Goal: Task Accomplishment & Management: Manage account settings

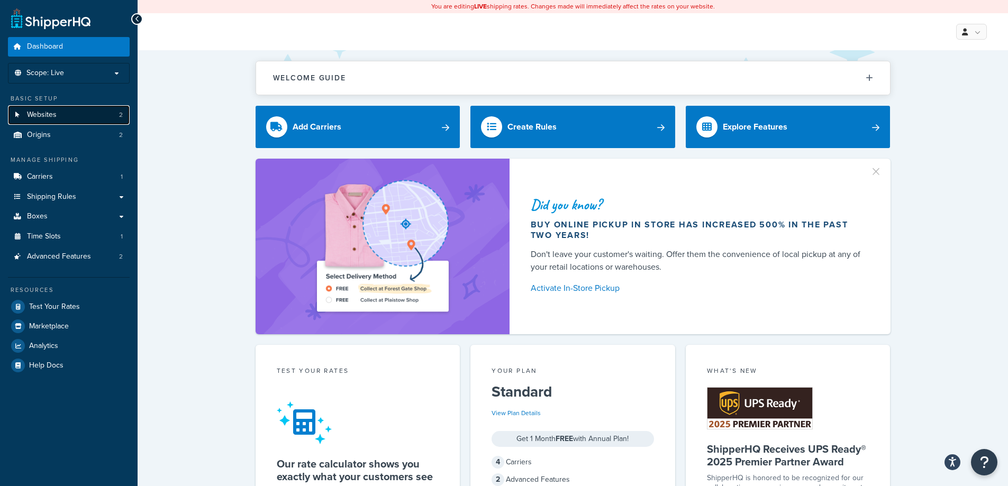
click at [71, 115] on link "Websites 2" at bounding box center [69, 115] width 122 height 20
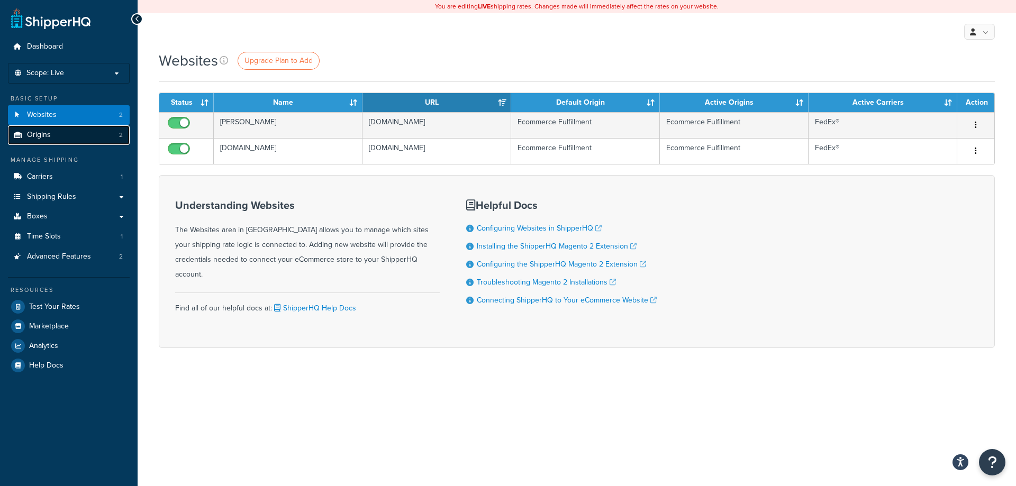
click at [61, 133] on link "Origins 2" at bounding box center [69, 135] width 122 height 20
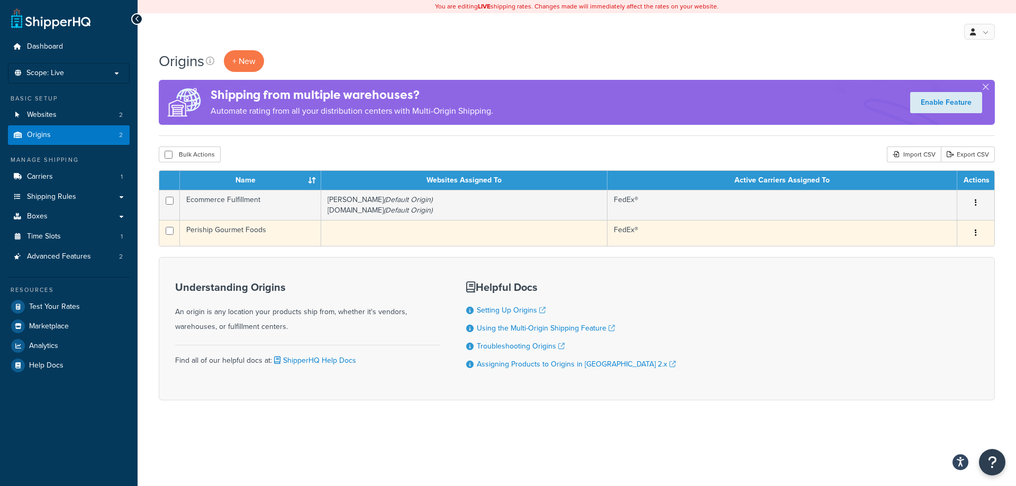
click at [978, 234] on button "button" at bounding box center [976, 233] width 15 height 17
click at [956, 251] on link "Edit" at bounding box center [941, 253] width 84 height 22
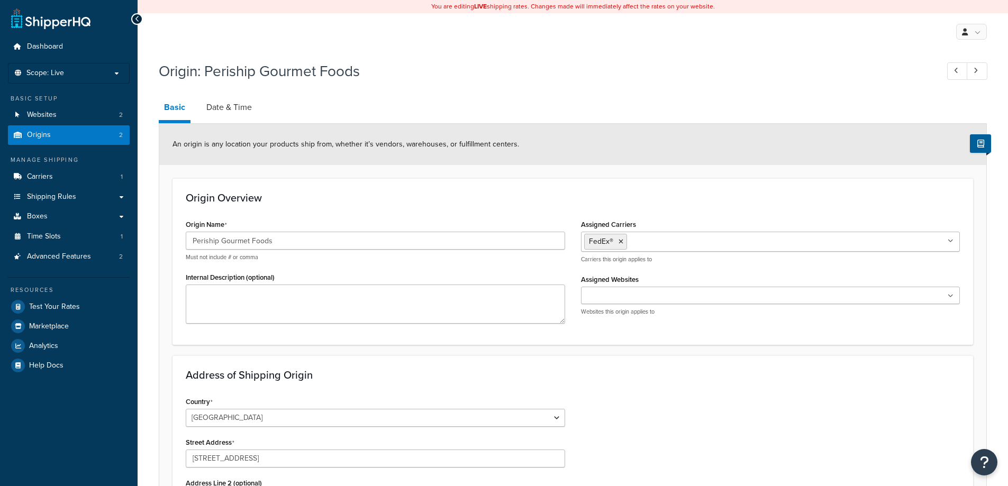
select select "7"
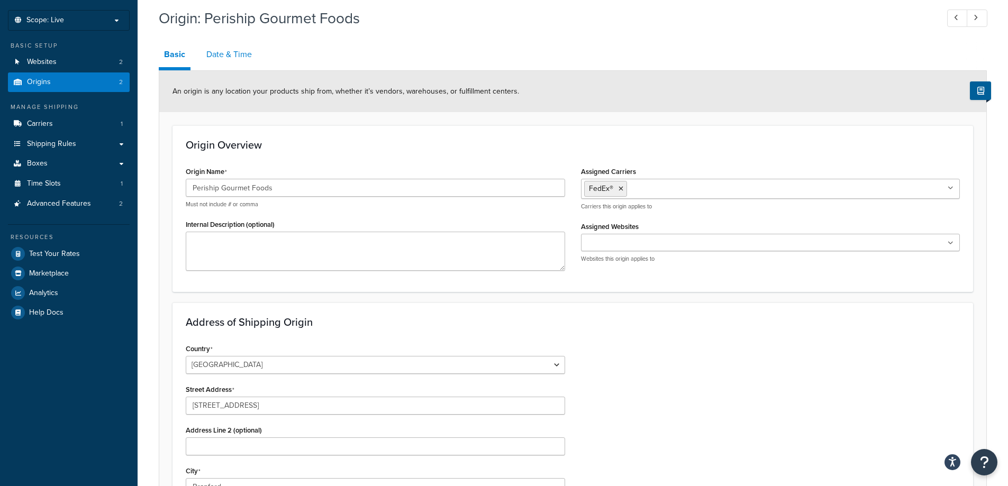
click at [231, 52] on link "Date & Time" at bounding box center [229, 54] width 56 height 25
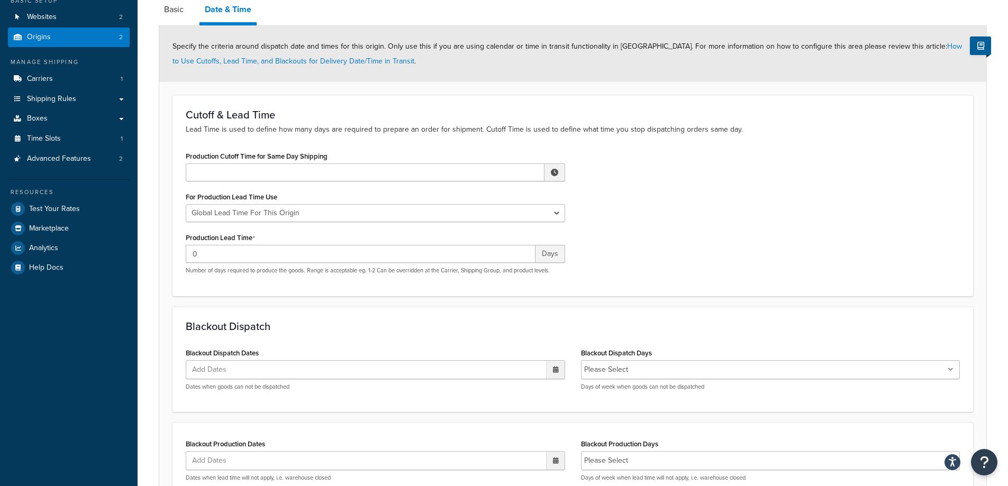
scroll to position [53, 0]
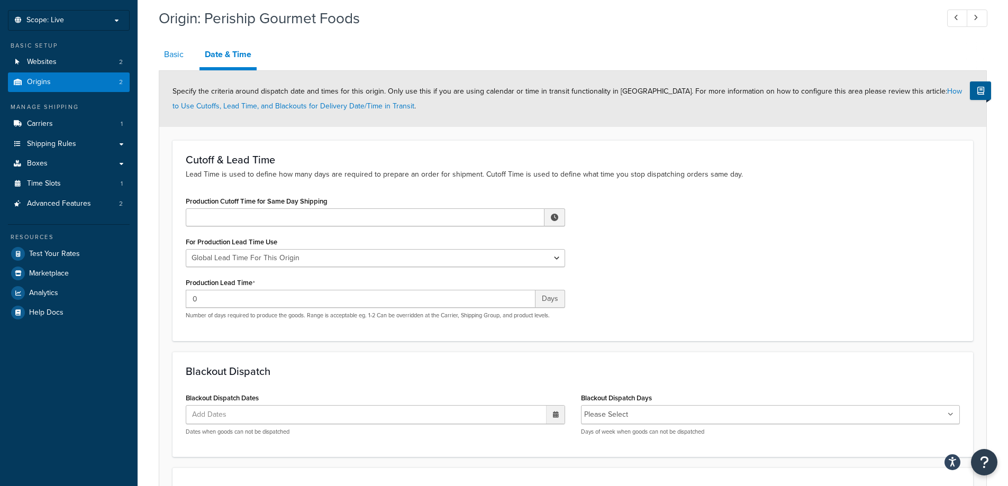
click at [180, 56] on link "Basic" at bounding box center [174, 54] width 30 height 25
select select "7"
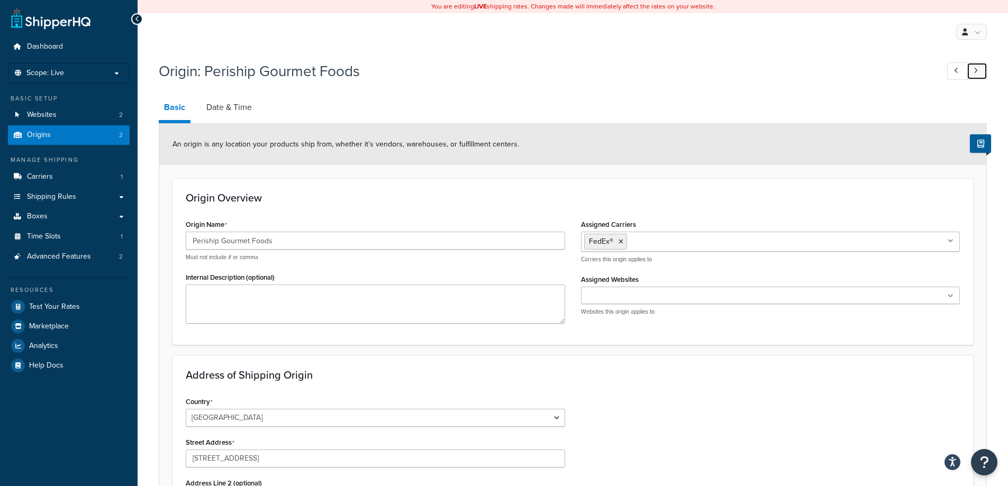
click at [980, 71] on link at bounding box center [977, 70] width 21 height 17
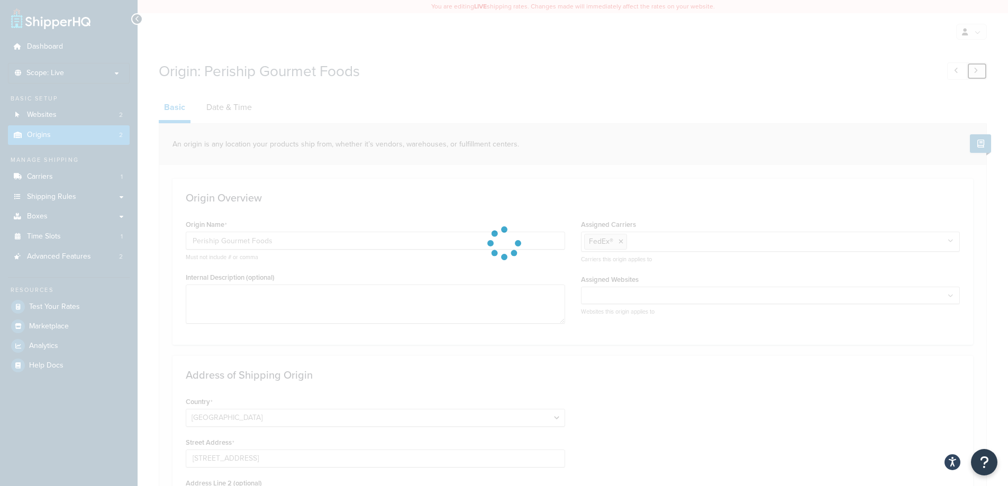
type input "Ecommerce Fulfillment"
type textarea "Test Origin"
type input "3370 Panthersville Rd."
type input "Decatur"
select select "10"
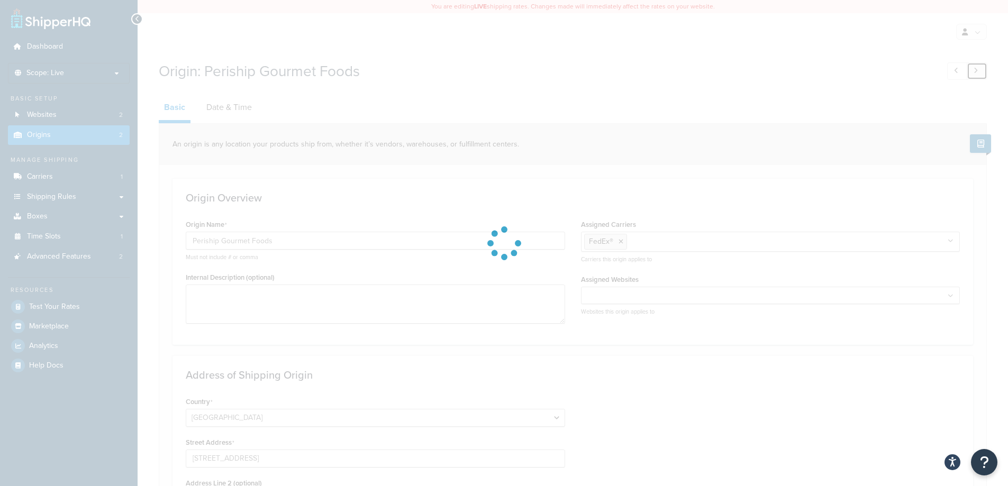
type input "30034"
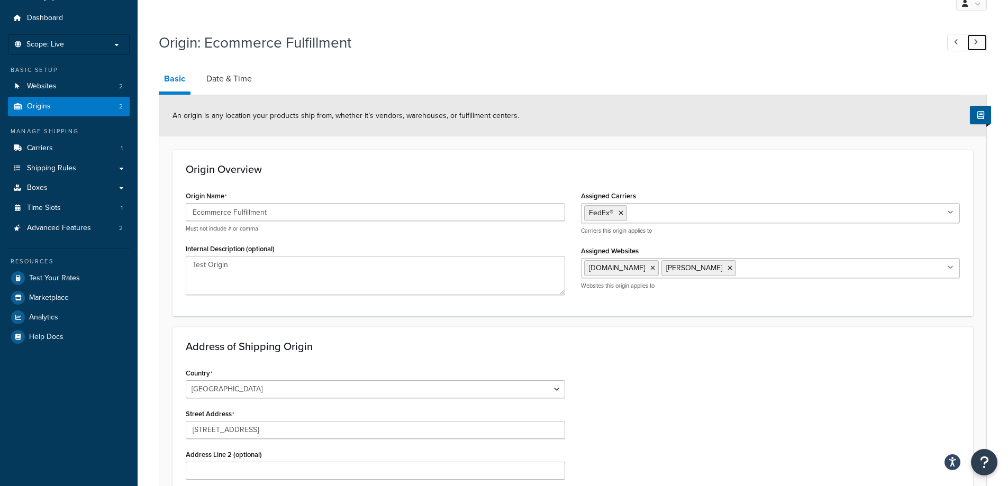
scroll to position [53, 0]
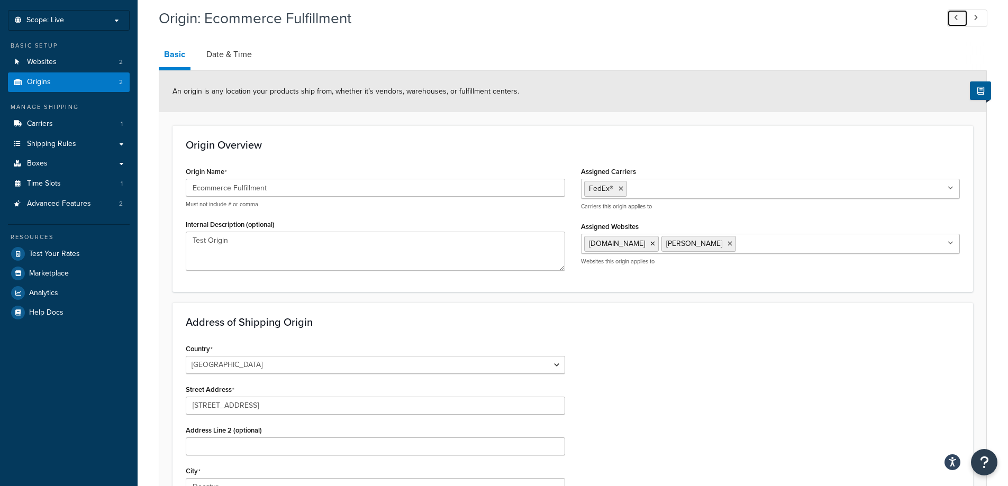
click at [954, 17] on icon at bounding box center [956, 17] width 4 height 7
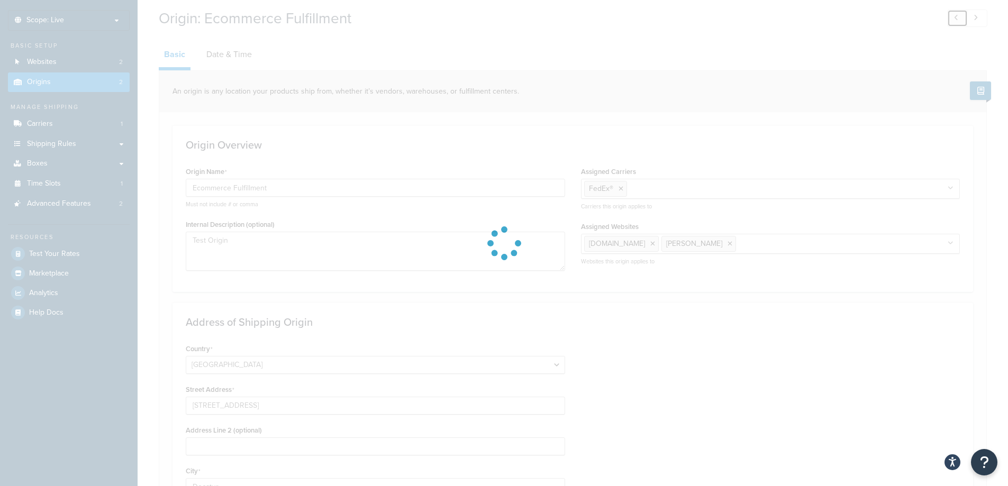
type input "Periship Gourmet Foods"
type input "265 E Main St"
type input "Branford"
select select "7"
type input "06405"
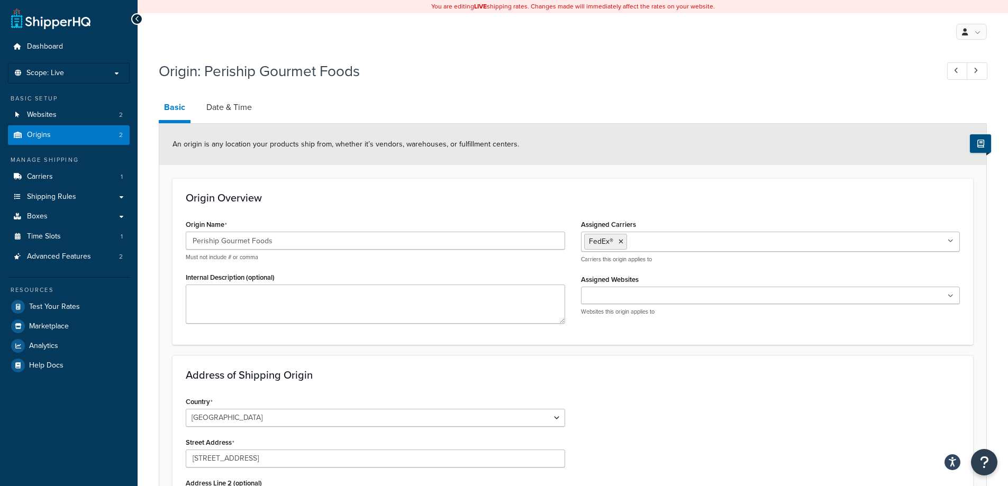
click at [984, 146] on icon at bounding box center [981, 144] width 7 height 8
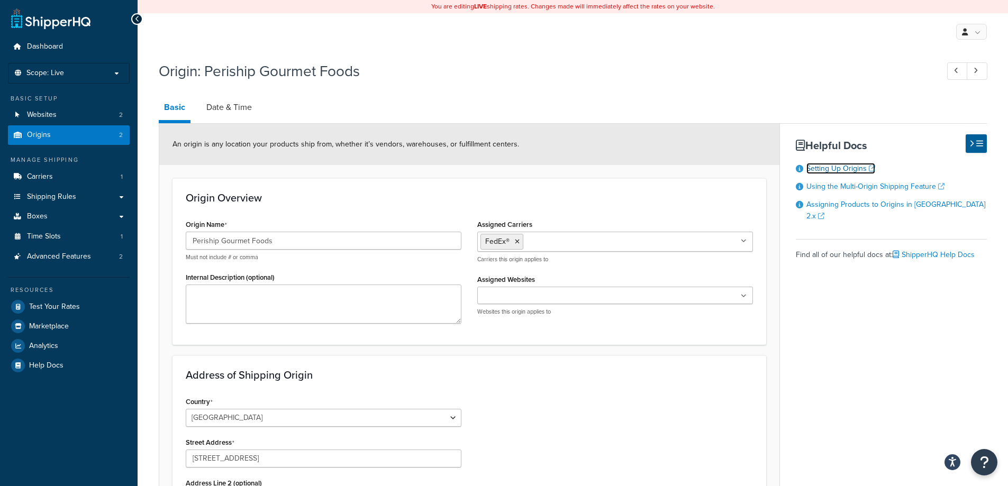
click at [867, 168] on link "Setting Up Origins" at bounding box center [841, 168] width 69 height 11
click at [50, 175] on span "Carriers" at bounding box center [40, 177] width 26 height 9
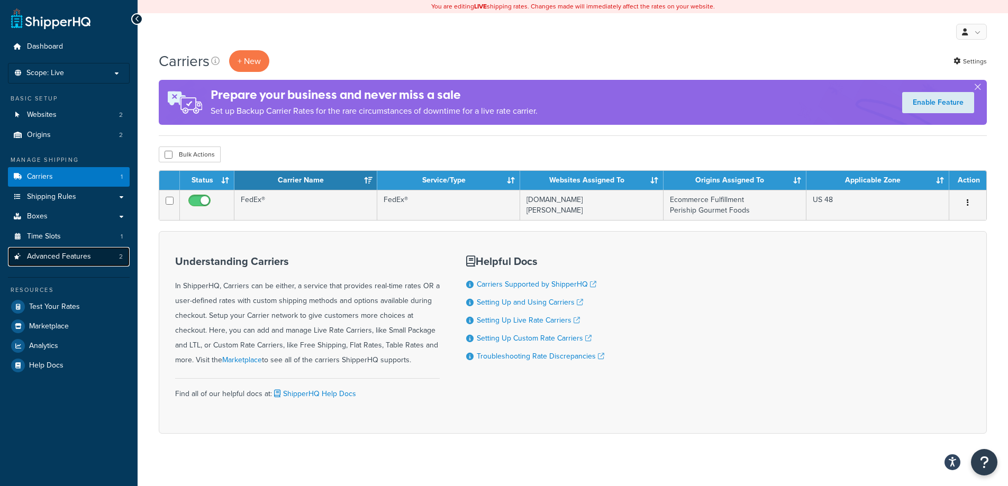
click at [57, 258] on span "Advanced Features" at bounding box center [59, 256] width 64 height 9
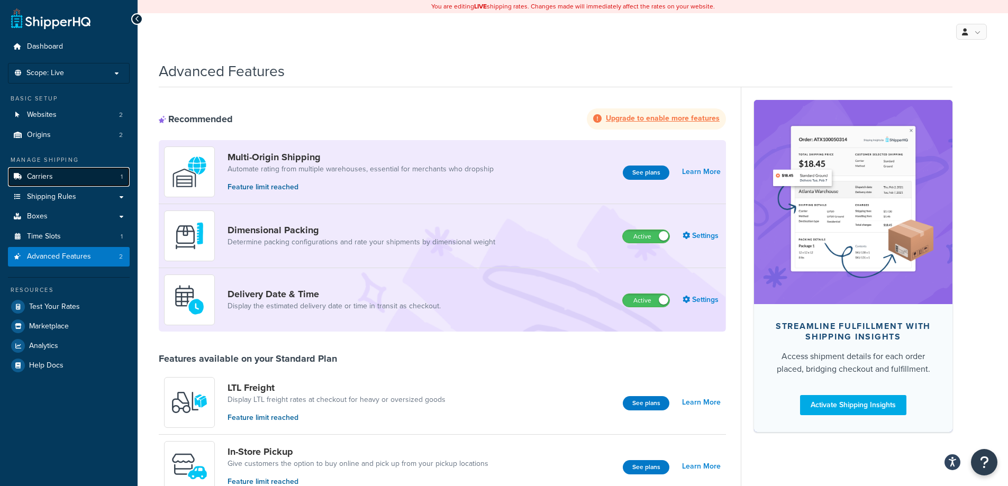
click at [42, 177] on span "Carriers" at bounding box center [40, 177] width 26 height 9
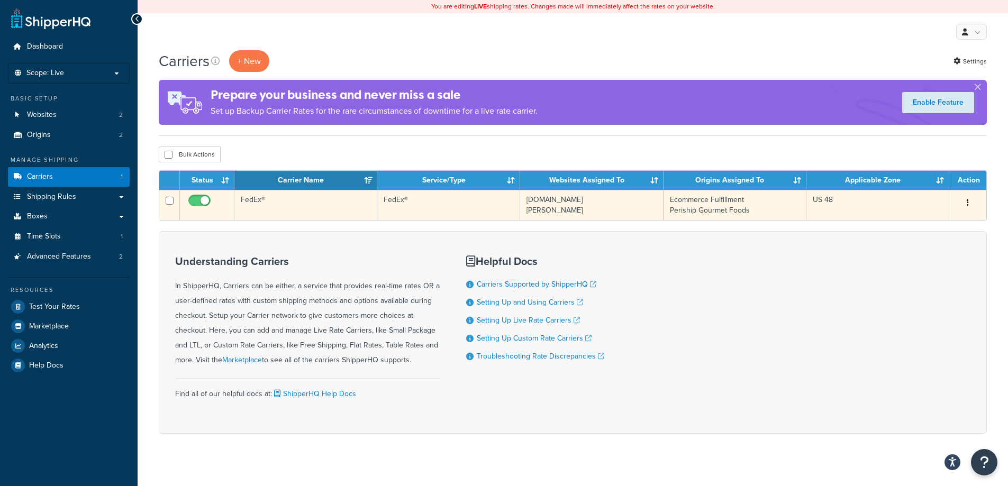
click at [973, 203] on button "button" at bounding box center [968, 203] width 15 height 17
click at [923, 221] on link "Edit" at bounding box center [925, 225] width 84 height 22
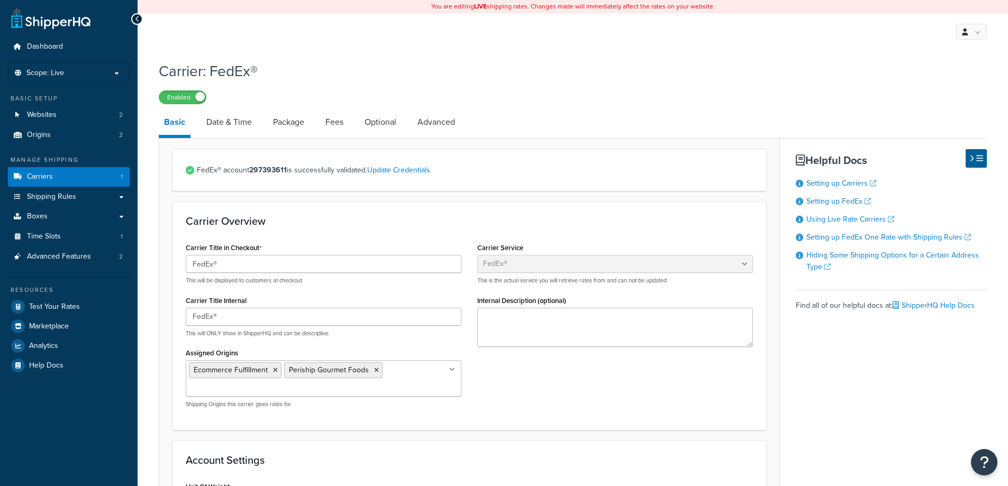
select select "fedEx"
select select "REGULAR_PICKUP"
select select "YOUR_PACKAGING"
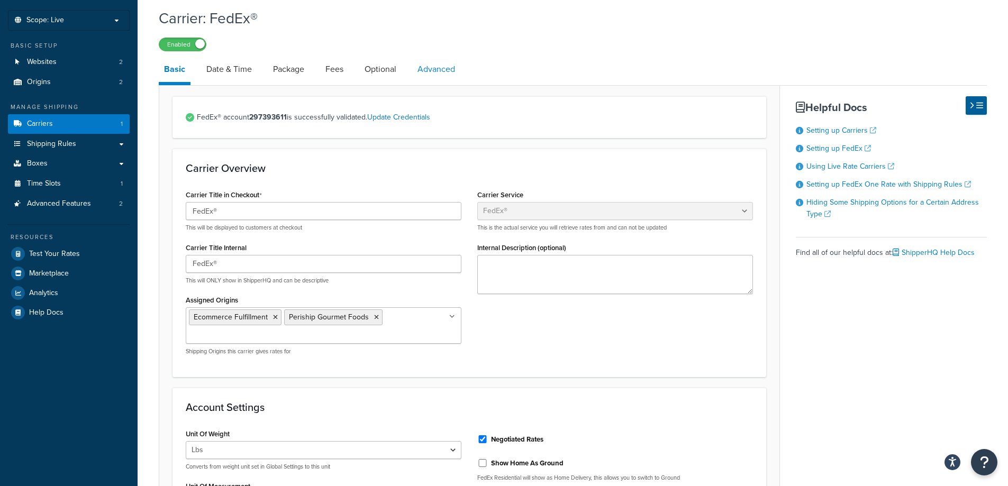
scroll to position [1, 0]
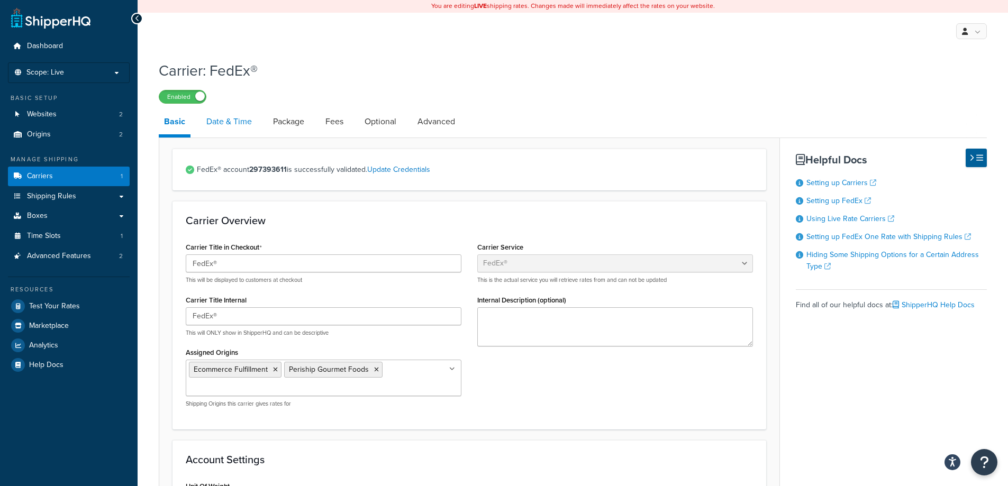
click at [238, 117] on link "Date & Time" at bounding box center [229, 121] width 56 height 25
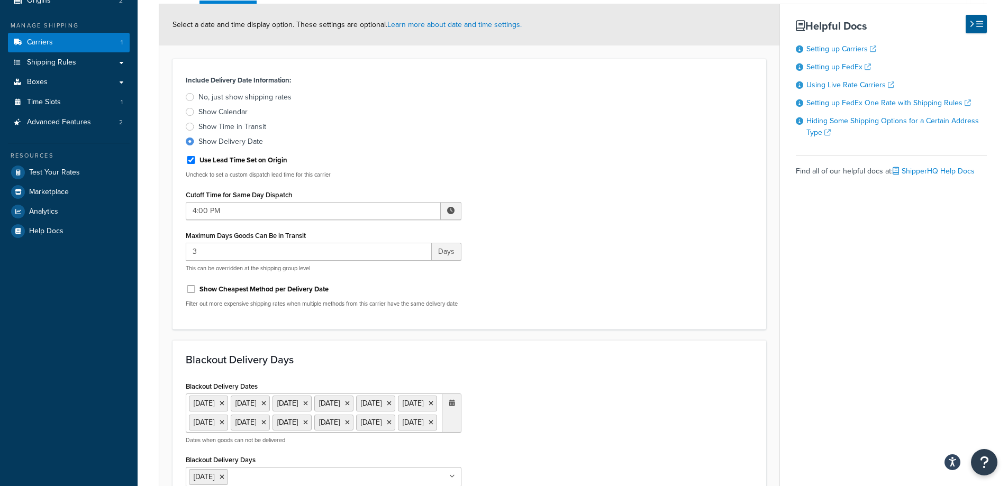
scroll to position [159, 0]
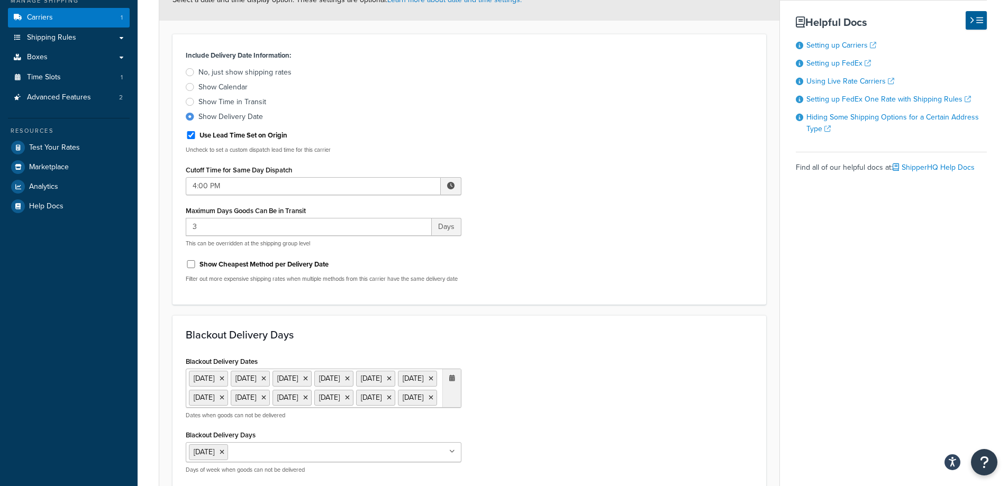
click at [742, 217] on div "Include Delivery Date Information: No, just show shipping rates Show Calendar S…" at bounding box center [469, 169] width 583 height 243
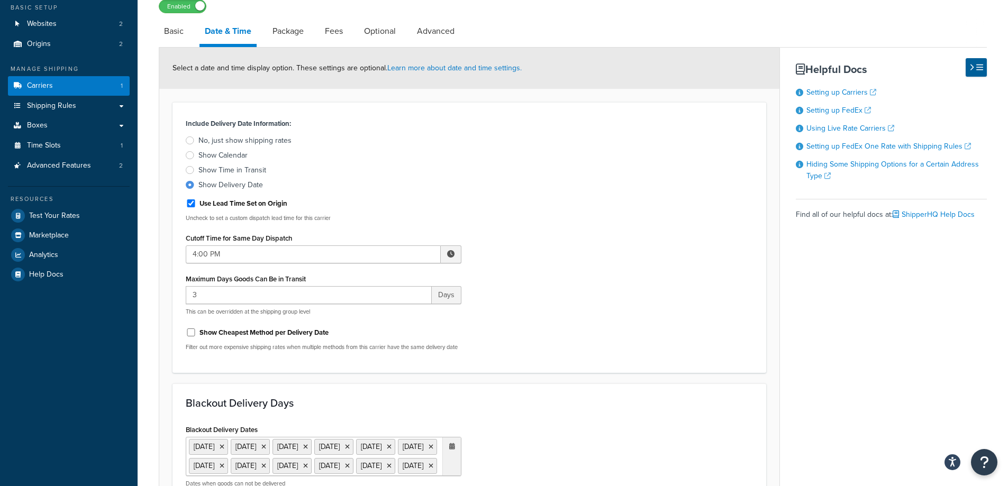
scroll to position [0, 0]
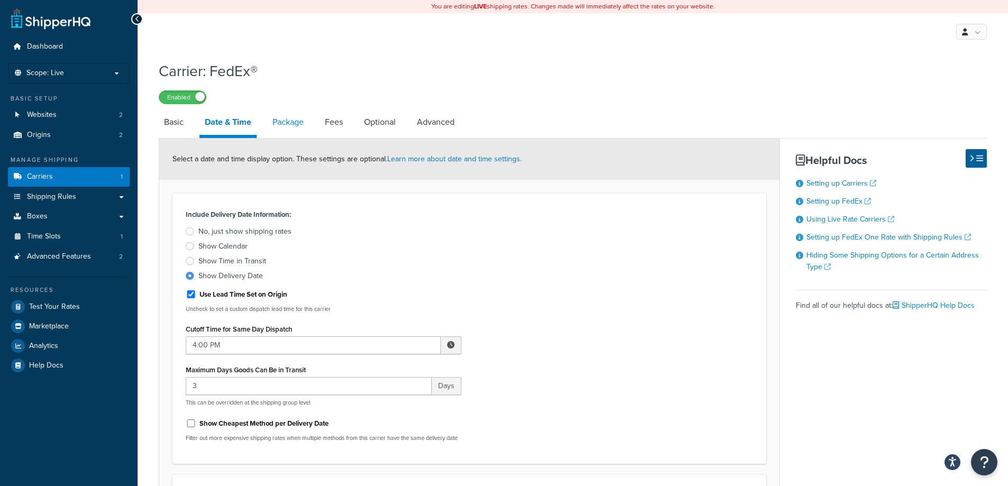
click at [286, 119] on link "Package" at bounding box center [288, 122] width 42 height 25
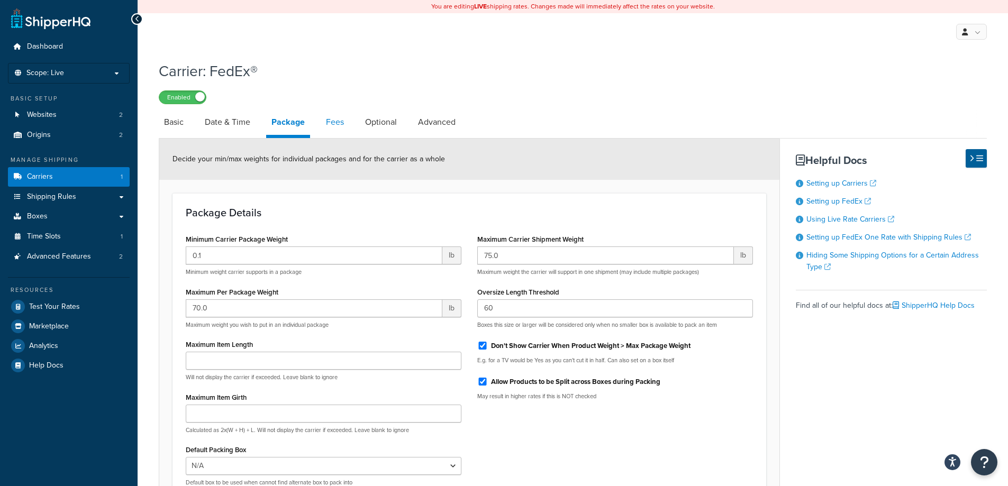
click at [332, 123] on link "Fees" at bounding box center [335, 122] width 29 height 25
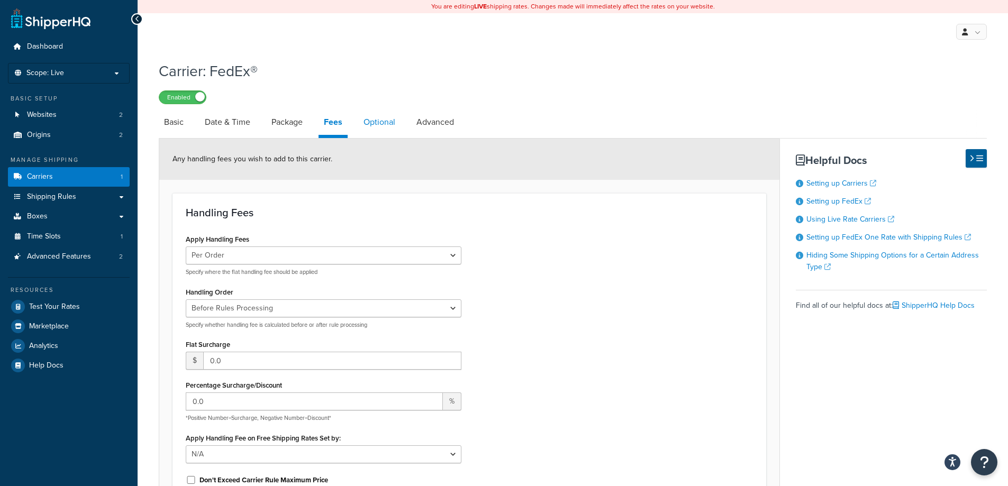
click at [383, 123] on link "Optional" at bounding box center [379, 122] width 42 height 25
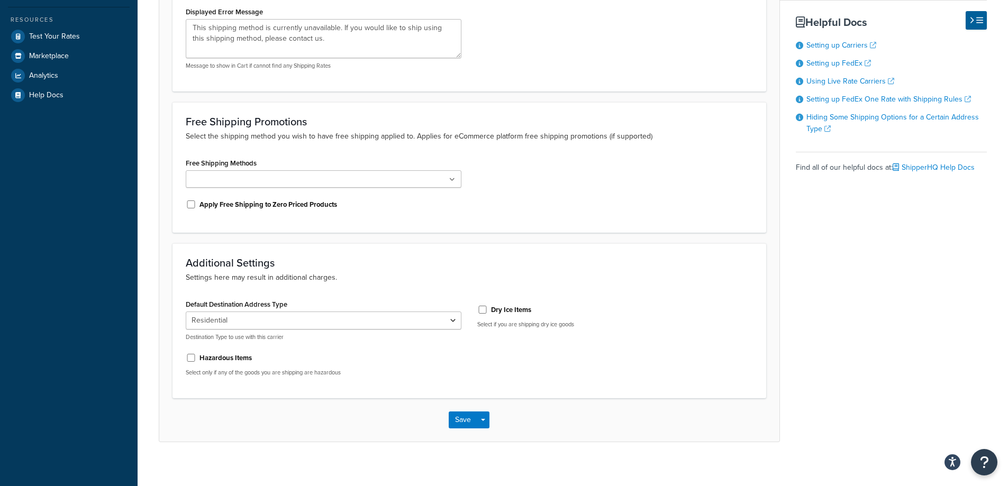
scroll to position [281, 0]
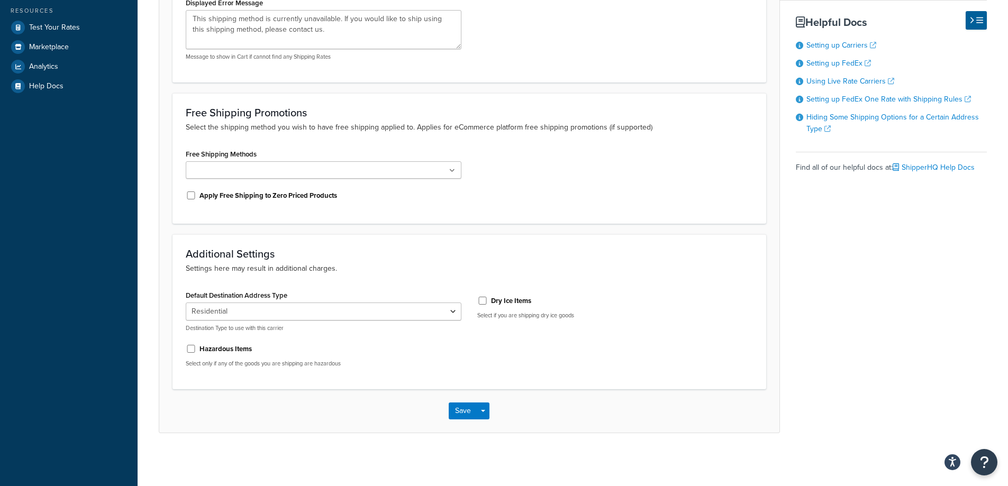
click at [390, 255] on h3 "Additional Settings" at bounding box center [469, 254] width 567 height 12
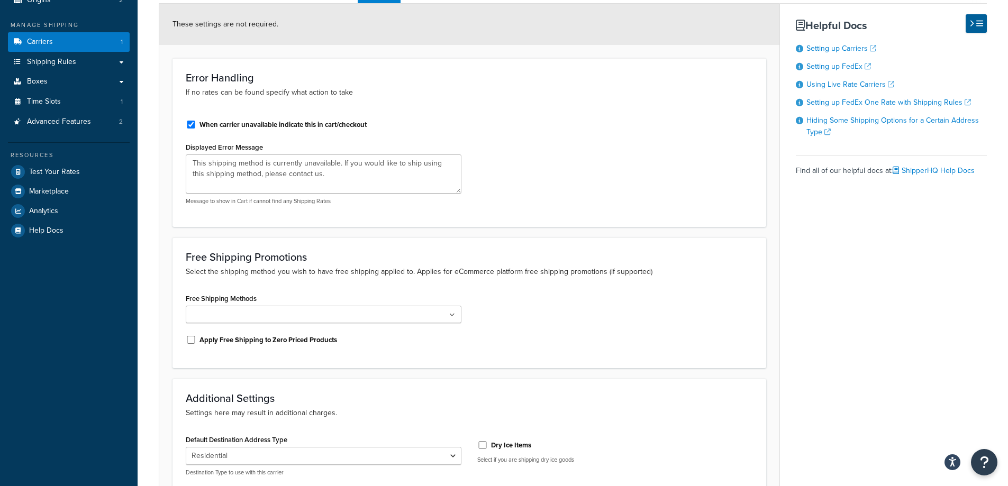
scroll to position [16, 0]
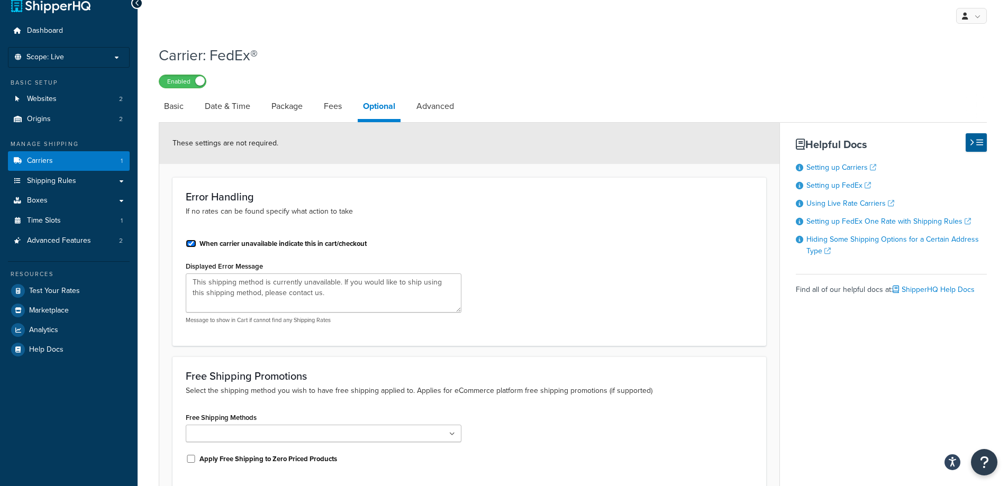
click at [195, 246] on input "When carrier unavailable indicate this in cart/checkout" at bounding box center [191, 244] width 11 height 8
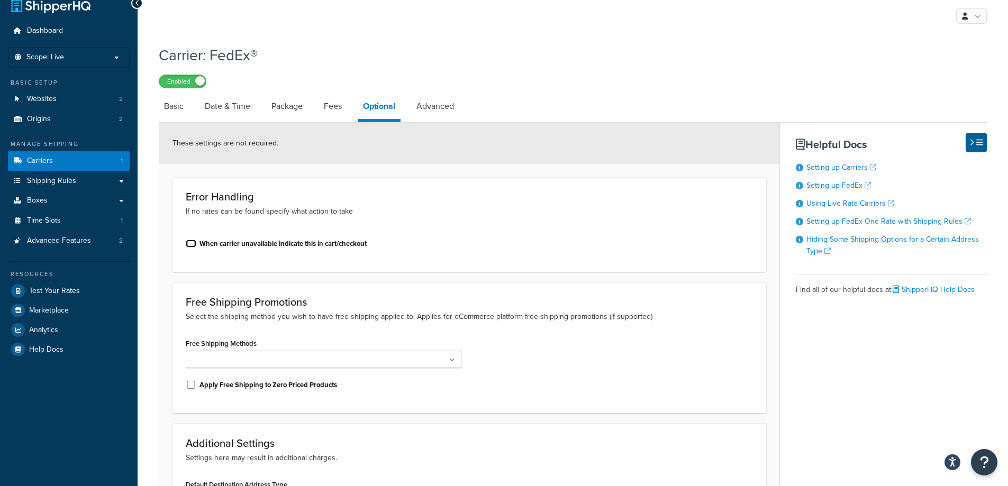
click at [192, 246] on input "When carrier unavailable indicate this in cart/checkout" at bounding box center [191, 244] width 11 height 8
checkbox input "true"
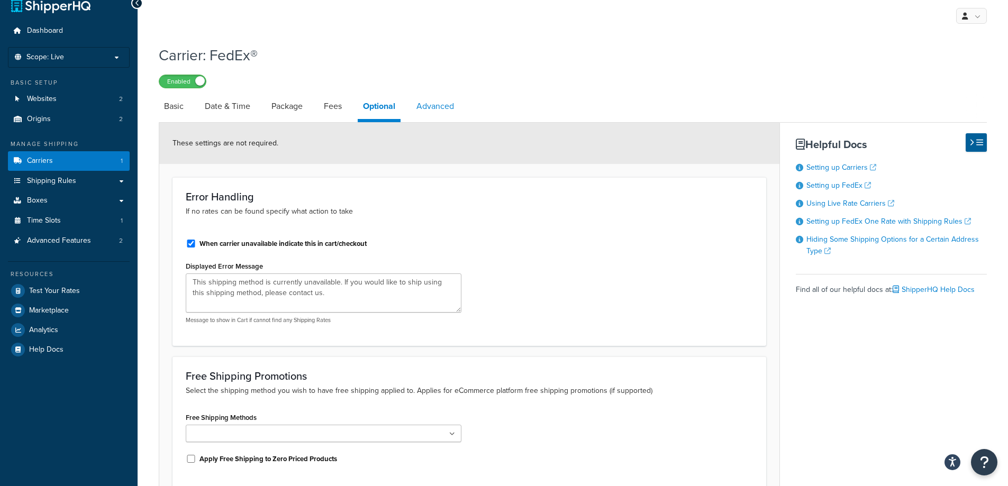
click at [443, 111] on link "Advanced" at bounding box center [435, 106] width 48 height 25
select select "false"
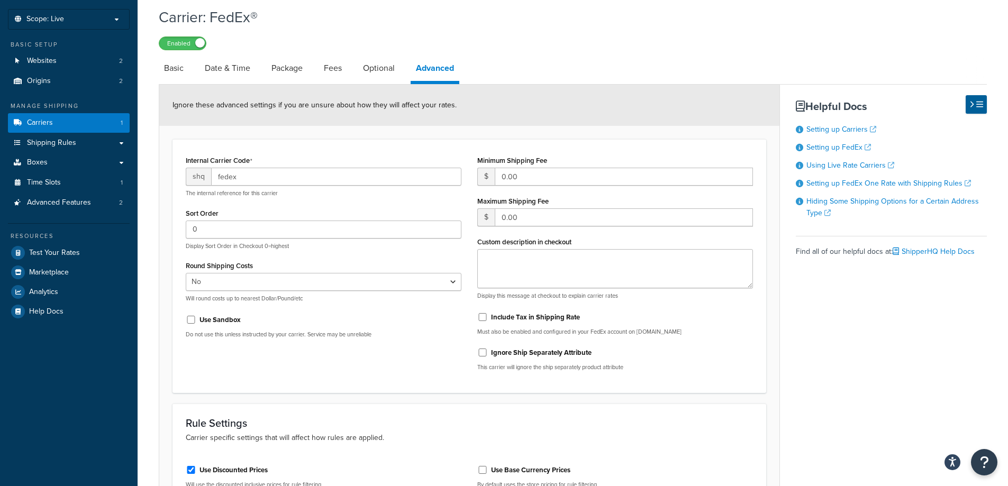
scroll to position [53, 0]
click at [68, 143] on span "Shipping Rules" at bounding box center [51, 144] width 49 height 9
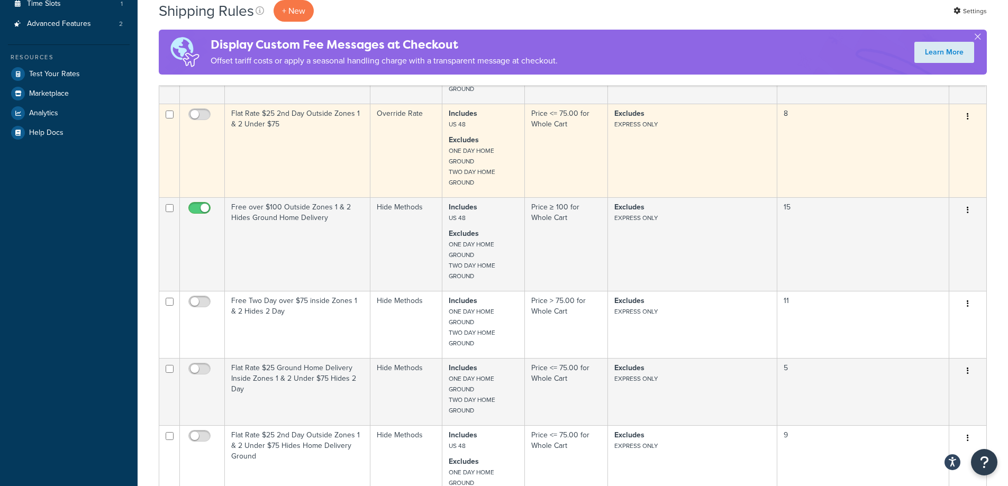
scroll to position [159, 0]
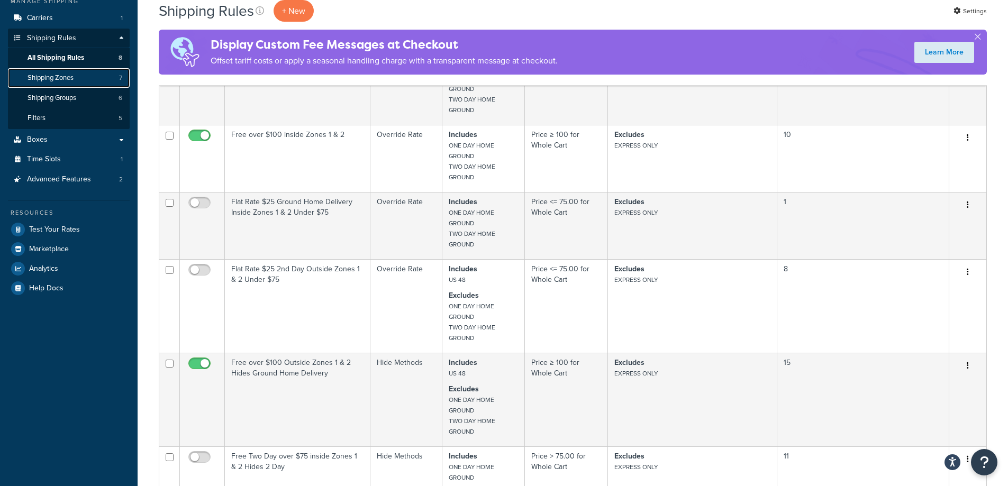
click at [73, 80] on span "Shipping Zones" at bounding box center [51, 78] width 46 height 9
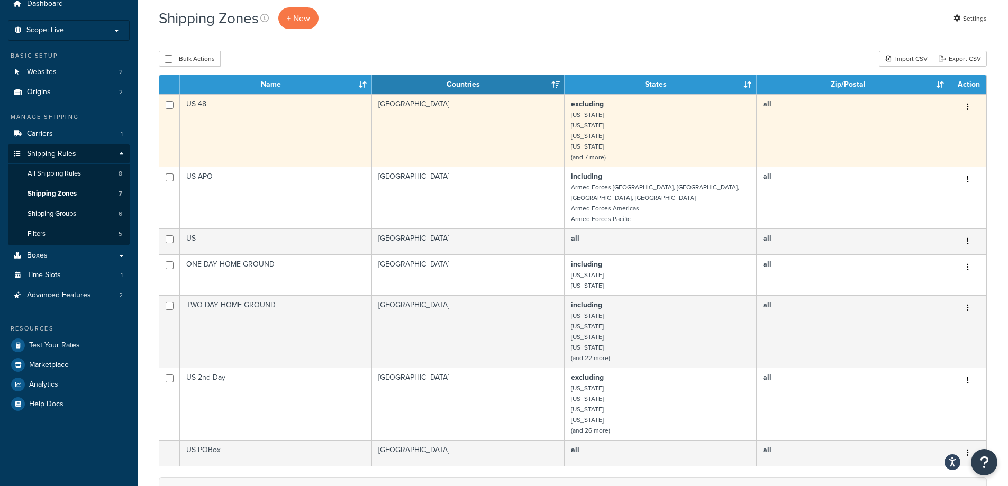
scroll to position [34, 0]
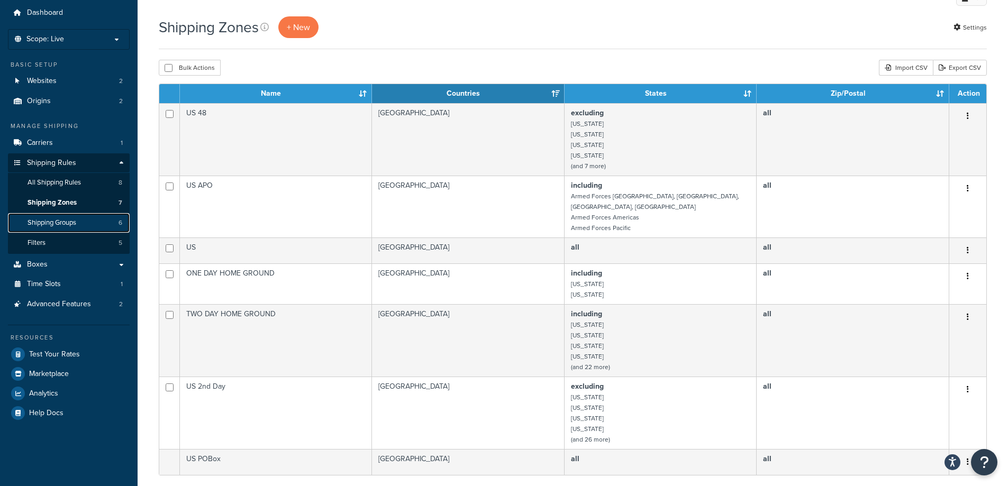
click at [55, 220] on span "Shipping Groups" at bounding box center [52, 223] width 49 height 9
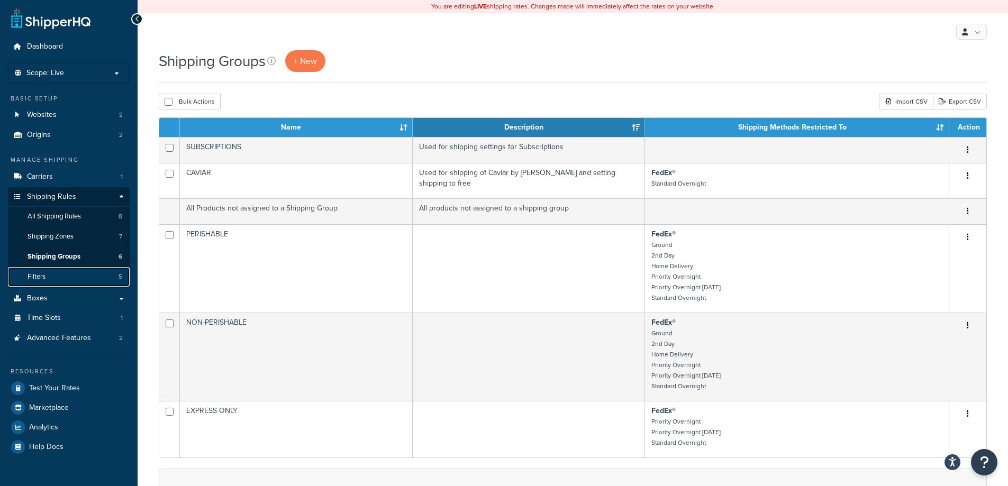
click at [42, 280] on span "Filters" at bounding box center [37, 277] width 18 height 9
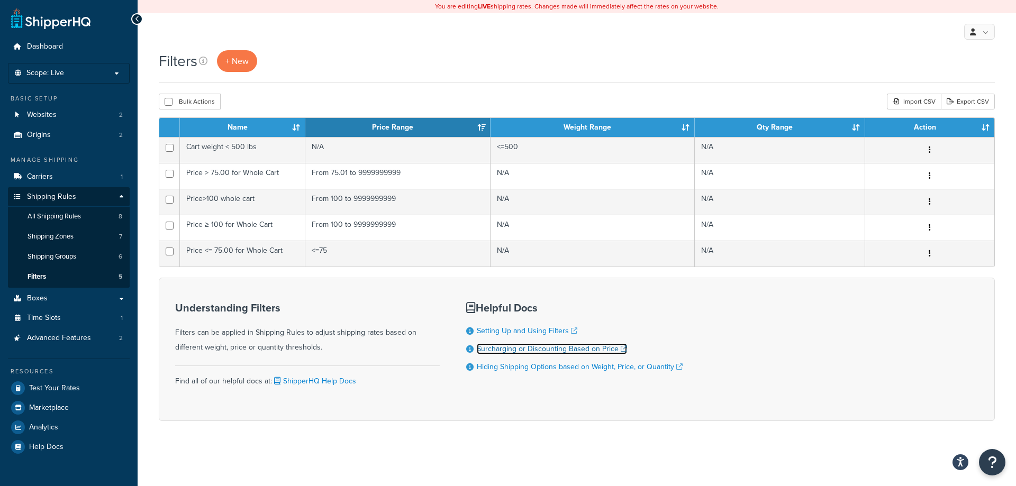
click at [613, 350] on link "Surcharging or Discounting Based on Price" at bounding box center [552, 349] width 150 height 11
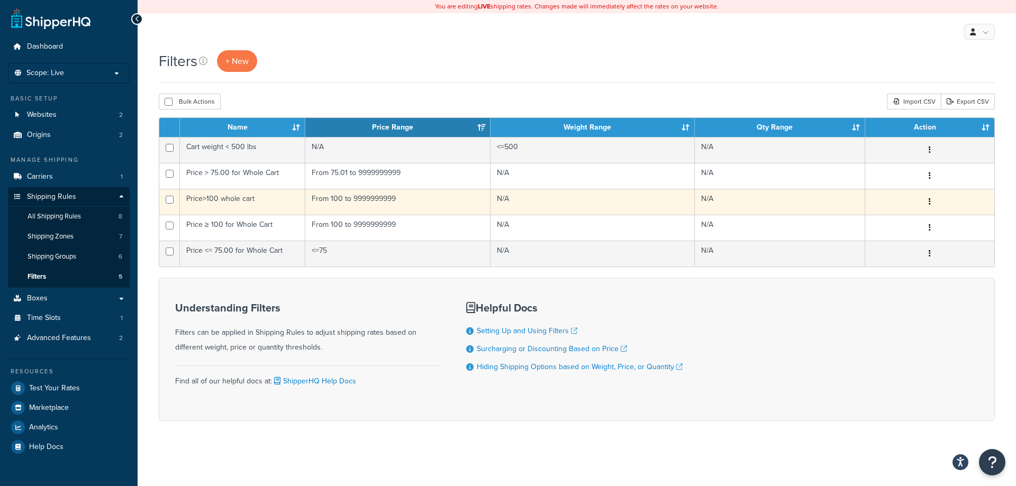
click at [931, 200] on icon "button" at bounding box center [930, 201] width 2 height 7
click at [828, 221] on link "Edit" at bounding box center [810, 224] width 84 height 22
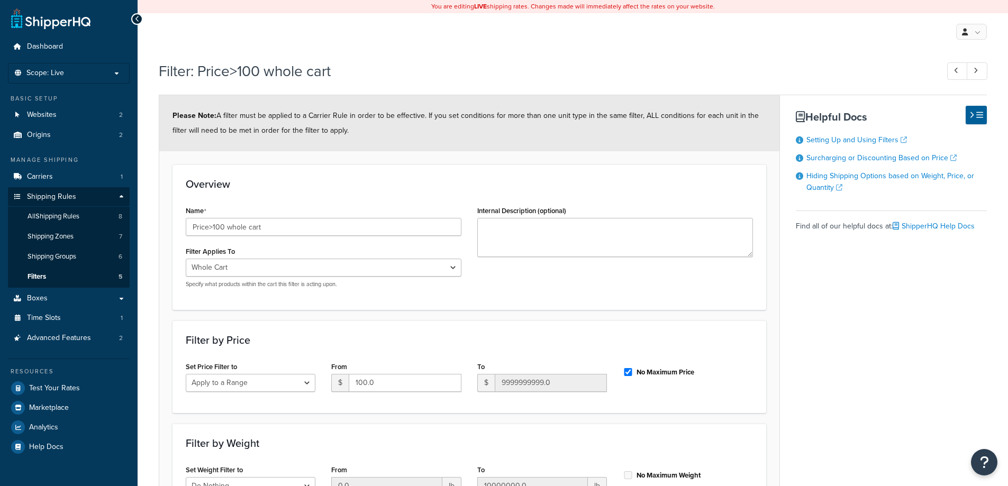
select select "range"
click at [135, 19] on icon at bounding box center [137, 18] width 5 height 7
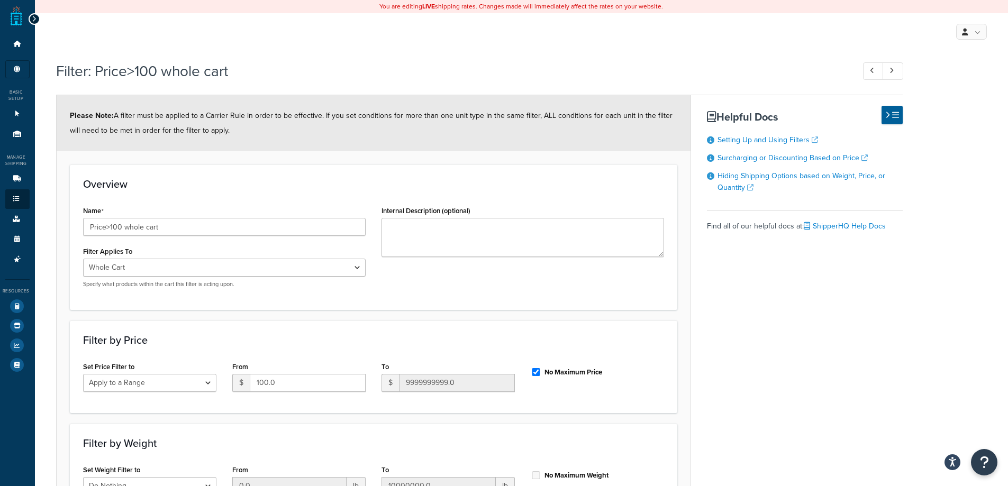
click at [33, 18] on icon at bounding box center [34, 18] width 5 height 7
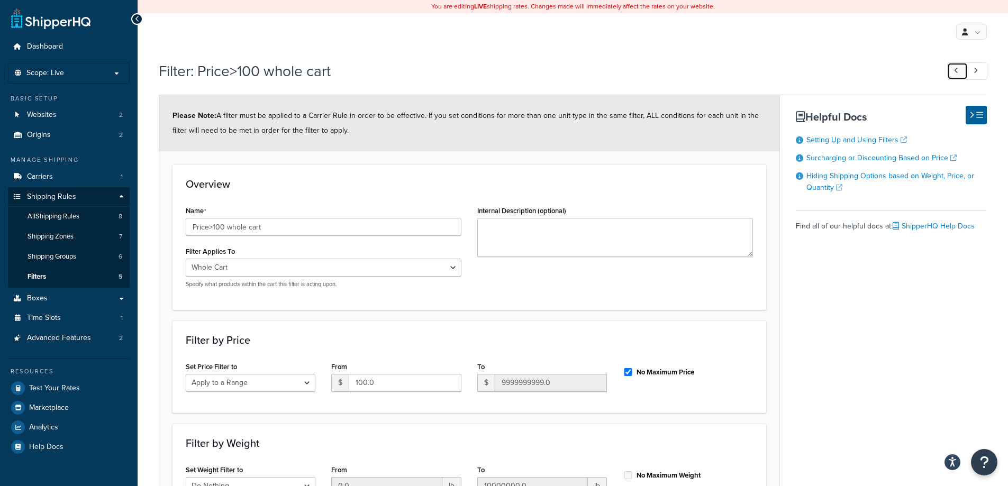
click at [955, 71] on icon at bounding box center [956, 70] width 4 height 7
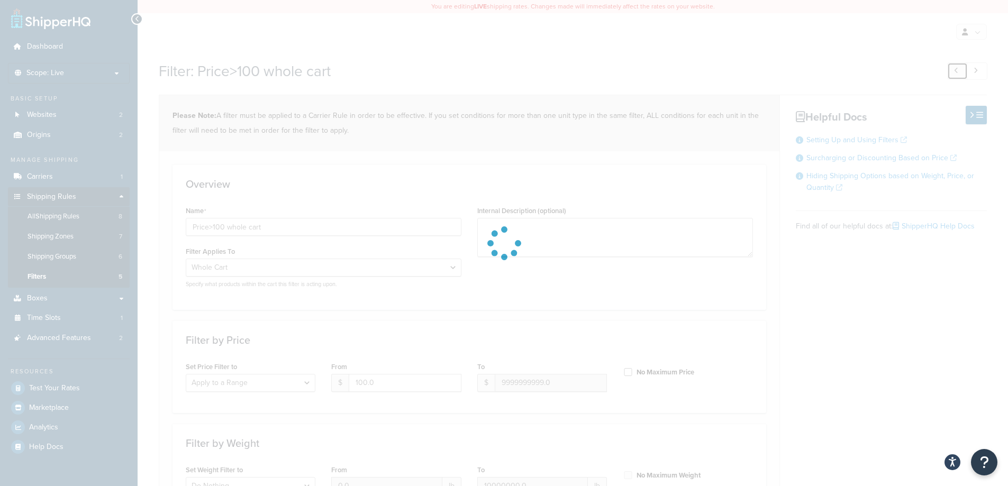
type input "Price <= 75.00 for Whole Cart"
type input "0.0"
type input "75.0"
checkbox input "false"
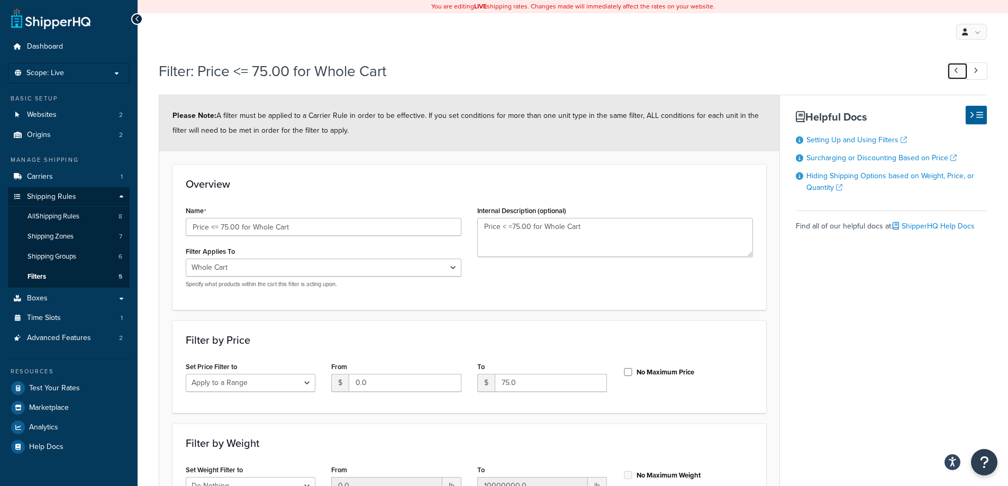
click at [955, 71] on icon at bounding box center [956, 70] width 4 height 7
type input "Price > 75.00 for Whole Cart"
type input "75.01"
type input "9999999999.0"
checkbox input "true"
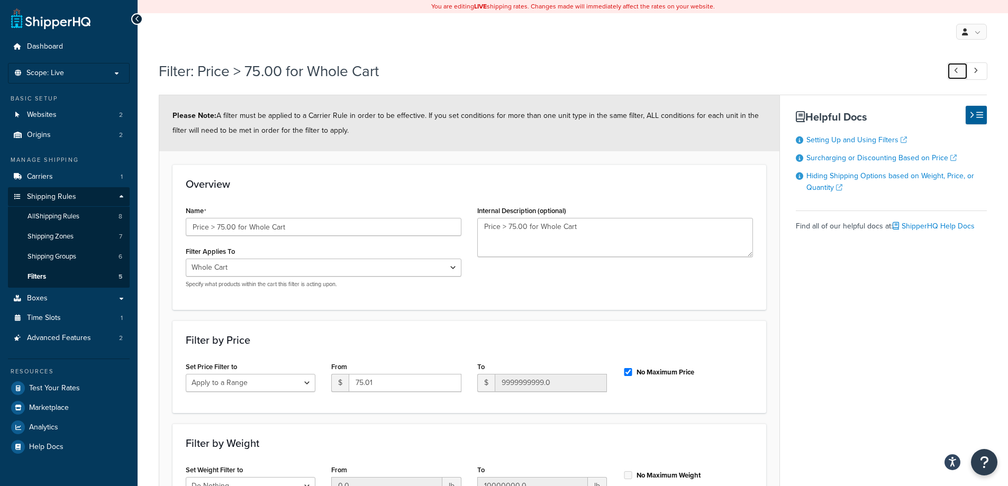
click at [955, 71] on icon at bounding box center [956, 70] width 4 height 7
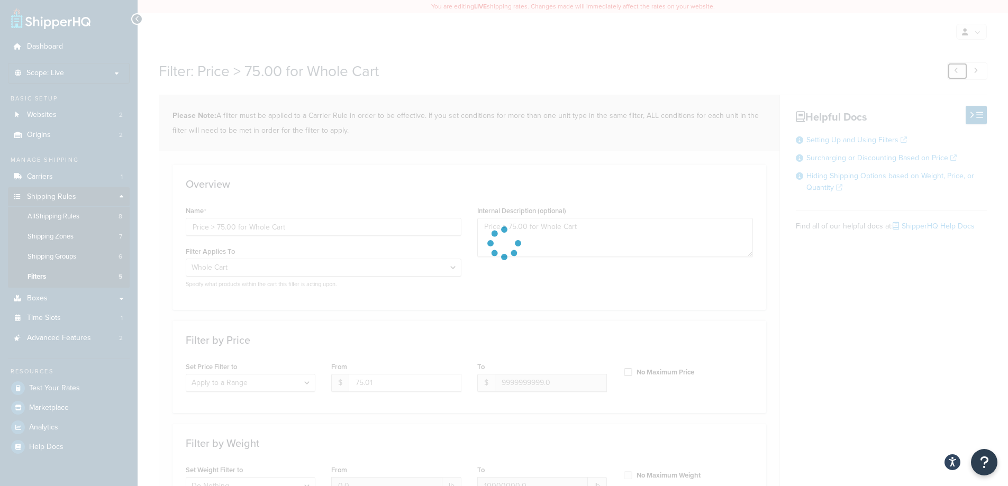
type input "Cart weight < 500 lbs"
select select "ignore"
type input "0.0"
checkbox input "false"
select select "range"
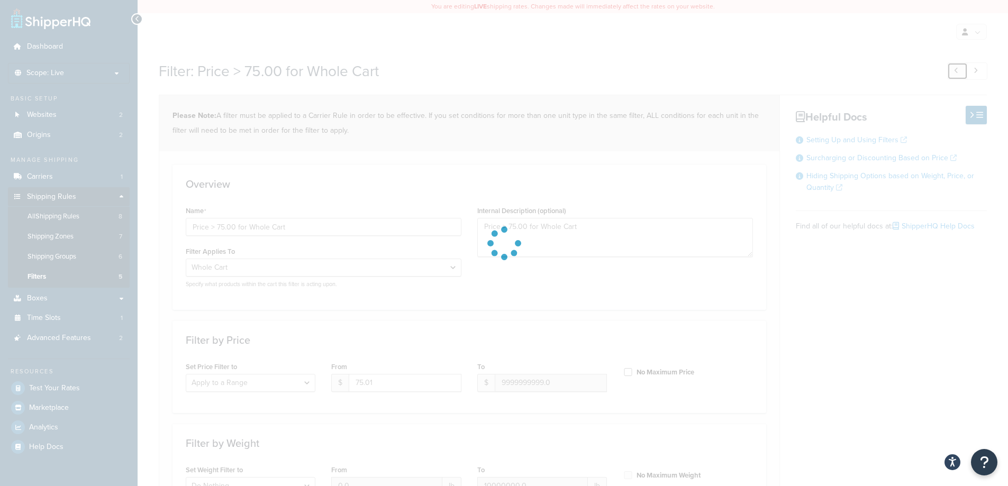
type input "500.0"
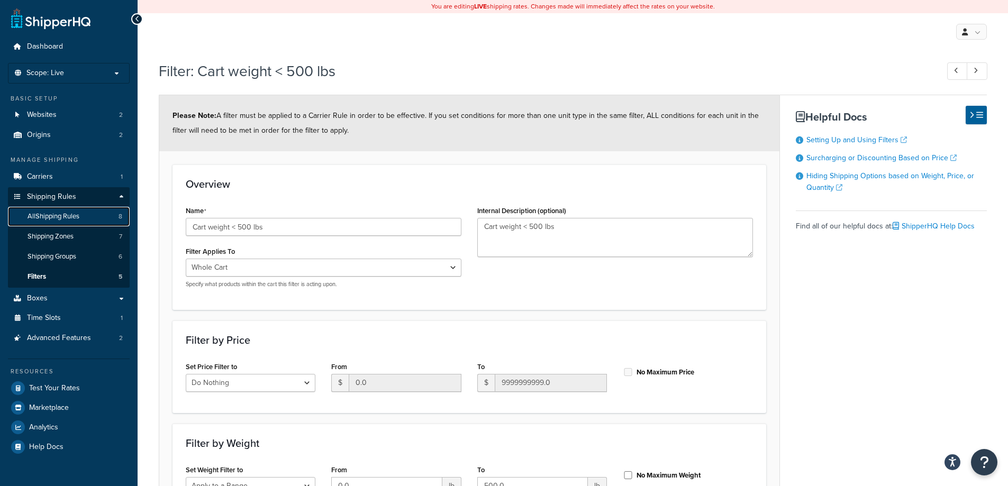
click at [66, 216] on span "All Shipping Rules" at bounding box center [54, 216] width 52 height 9
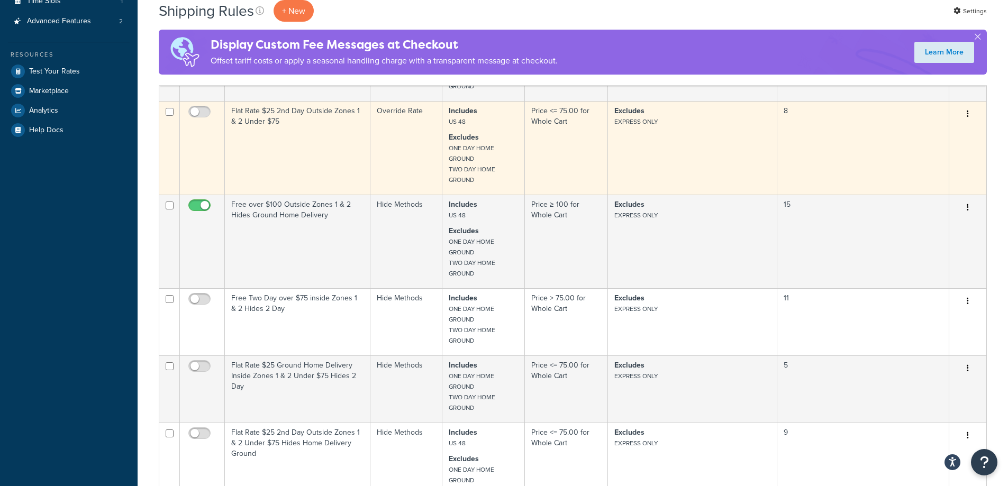
scroll to position [318, 0]
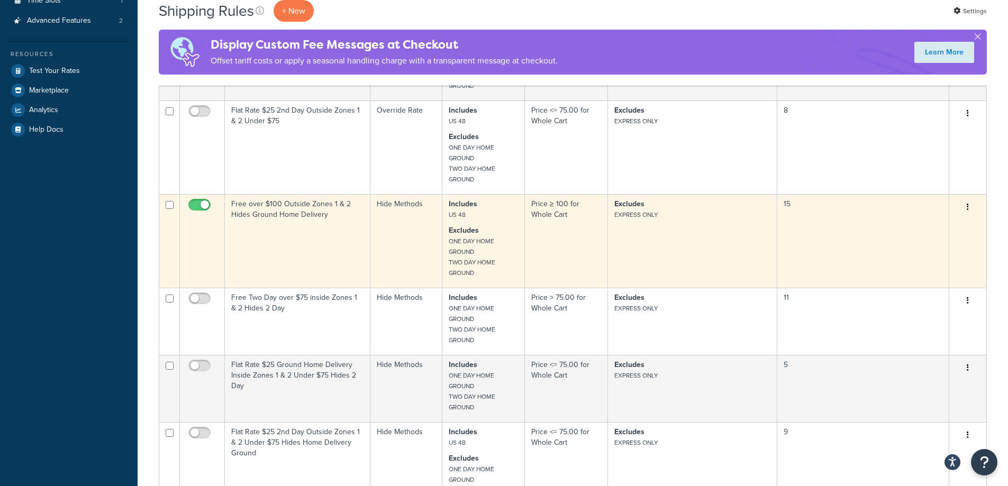
click at [420, 218] on td "Hide Methods" at bounding box center [407, 241] width 72 height 94
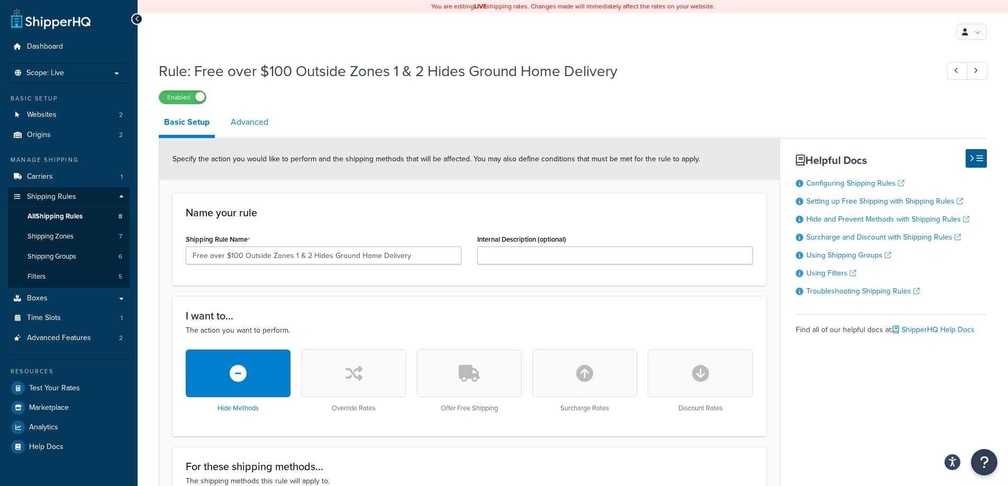
click at [250, 119] on link "Advanced" at bounding box center [249, 122] width 48 height 25
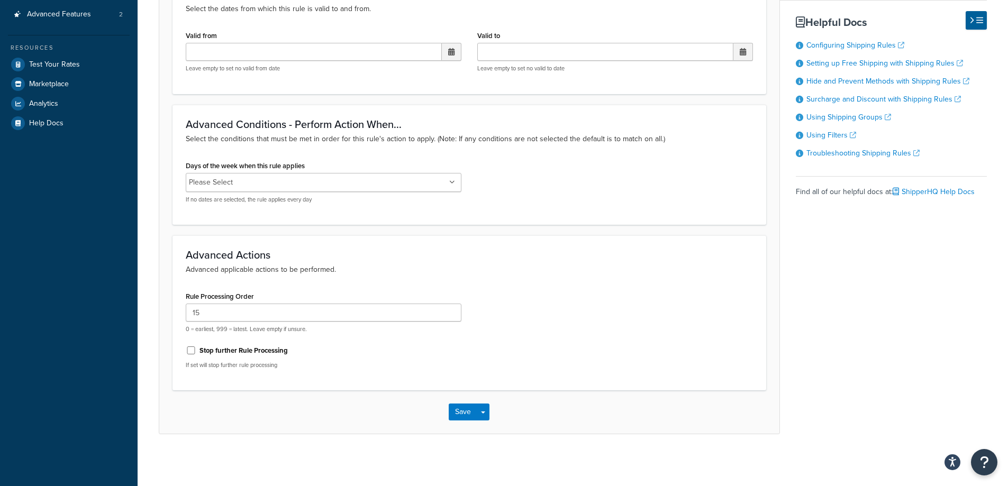
scroll to position [326, 0]
